Goal: Information Seeking & Learning: Learn about a topic

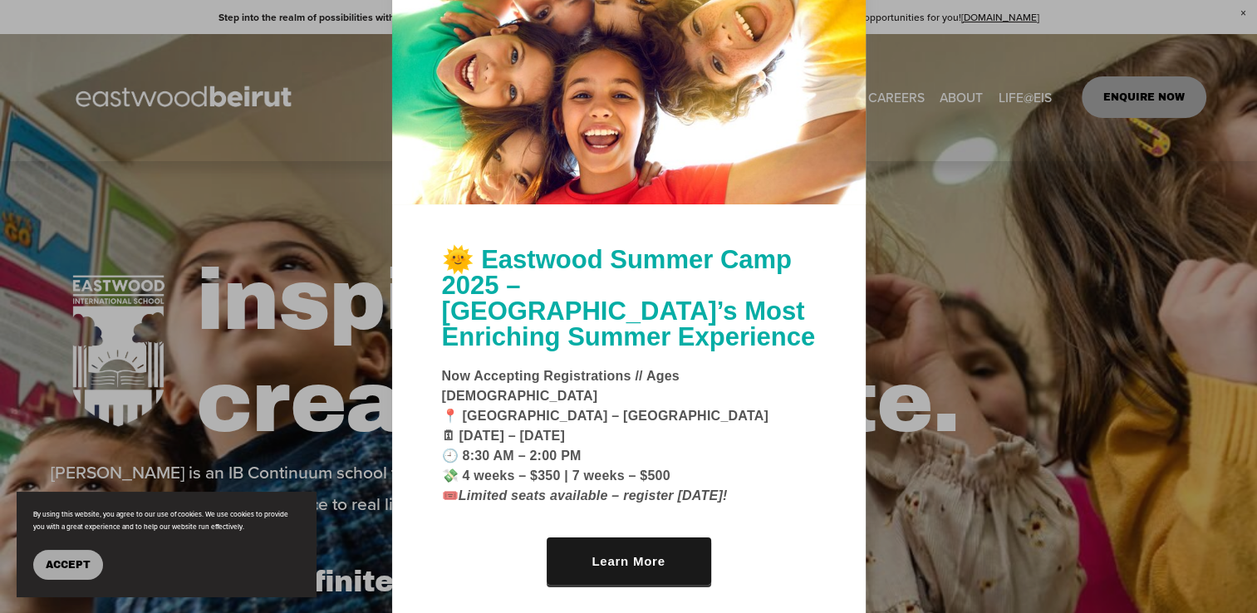
click at [59, 564] on span "Accept" at bounding box center [68, 565] width 45 height 12
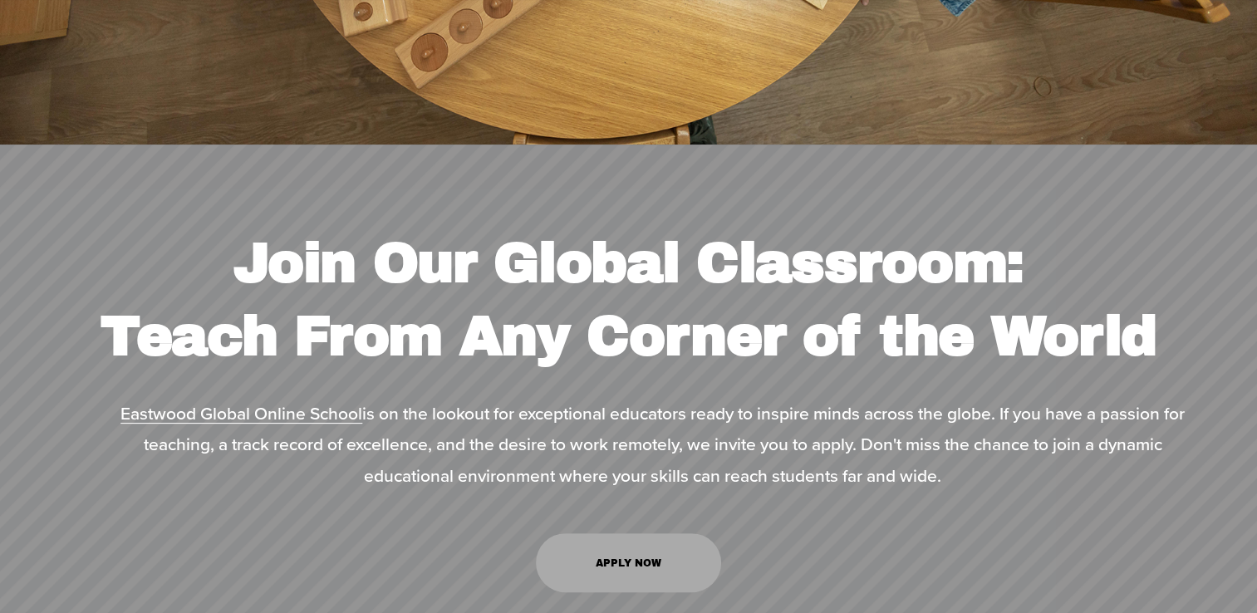
scroll to position [7059, 0]
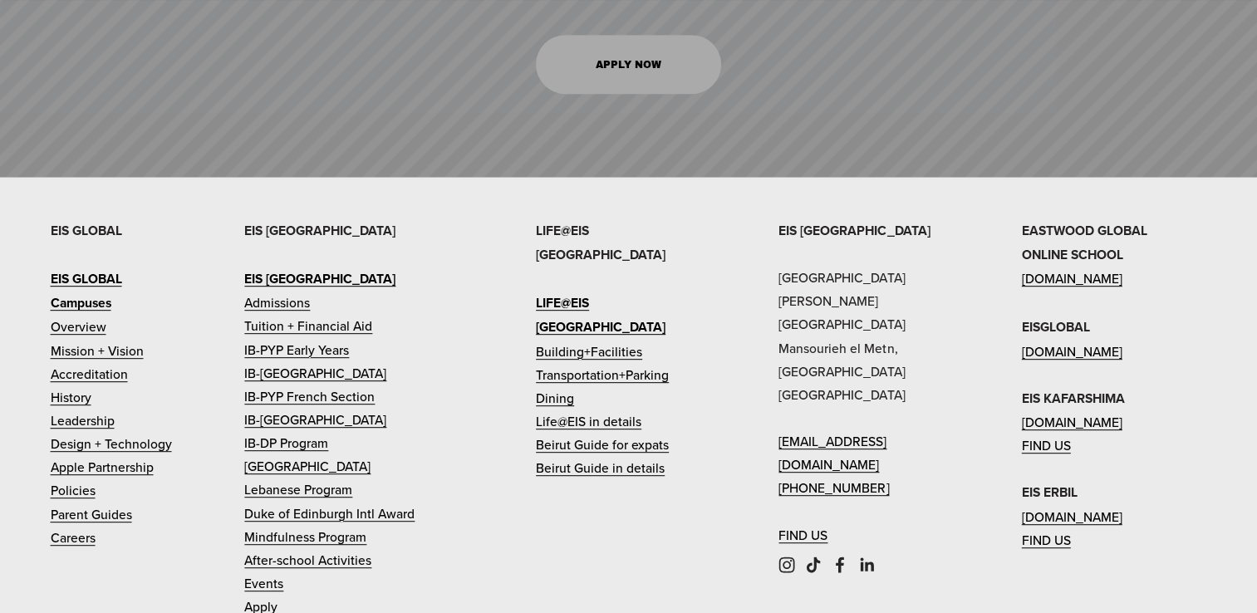
click at [296, 314] on link "Tuition + Financial Aid" at bounding box center [308, 325] width 128 height 23
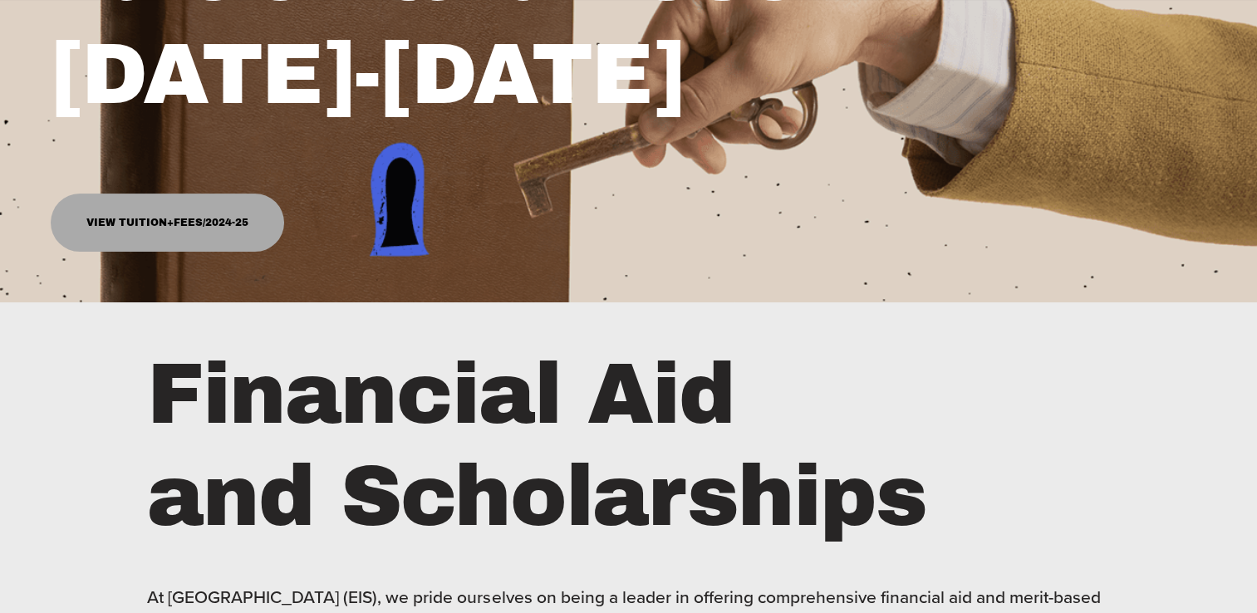
scroll to position [332, 0]
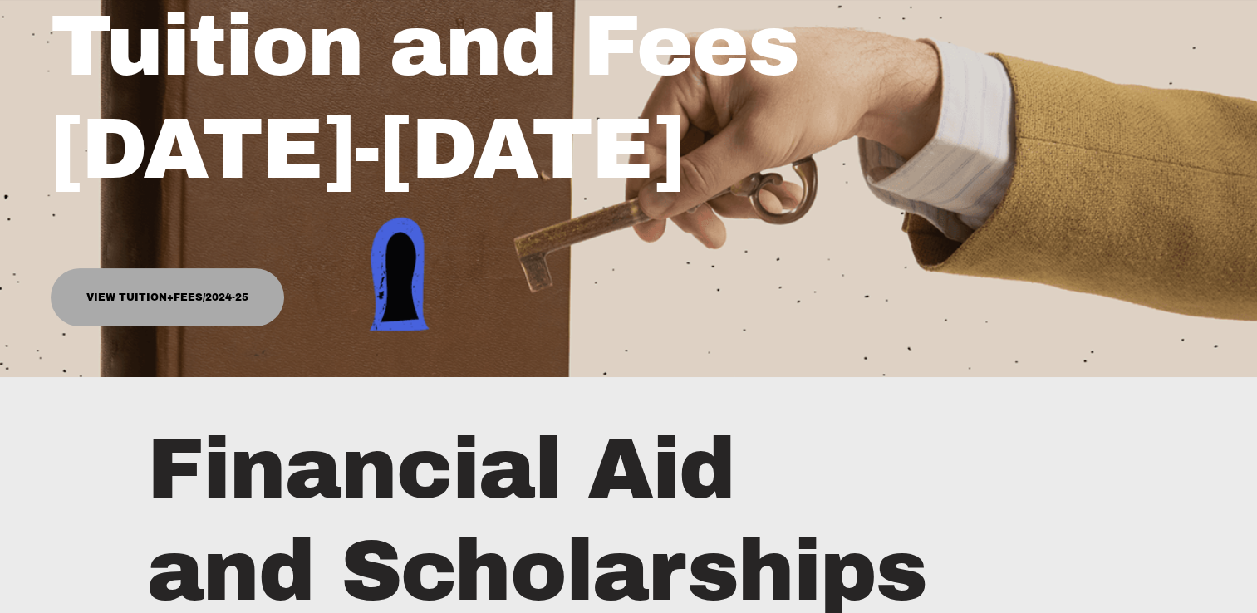
click at [122, 306] on link "View Tuition+Fees/2024-25" at bounding box center [167, 297] width 233 height 59
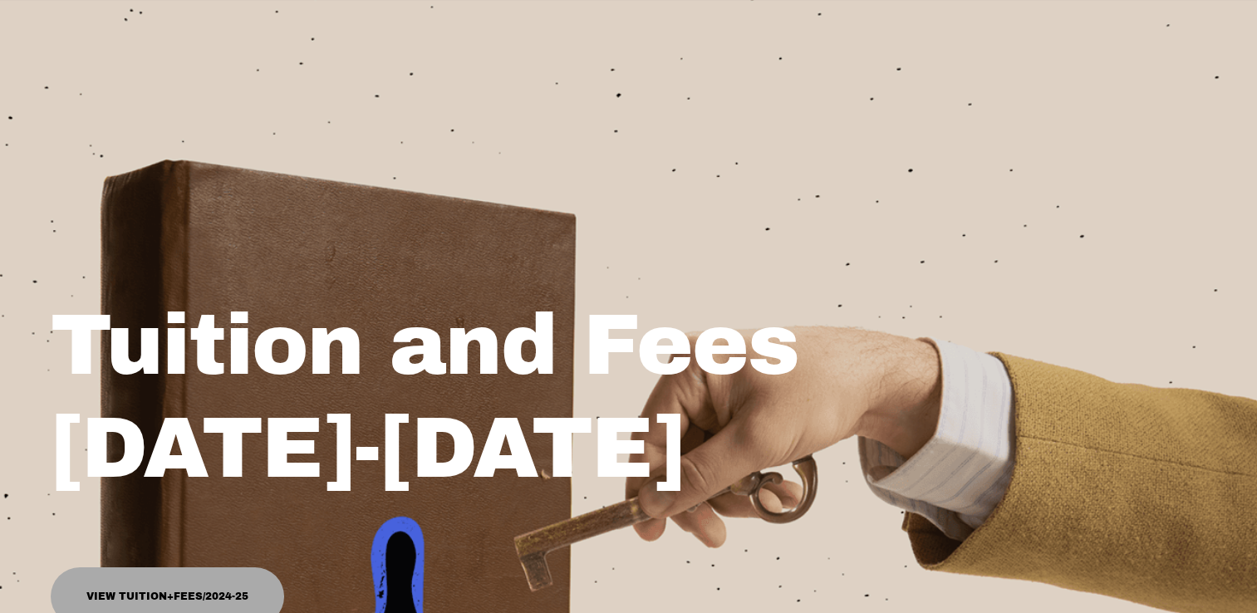
scroll to position [0, 0]
